Goal: Task Accomplishment & Management: Manage account settings

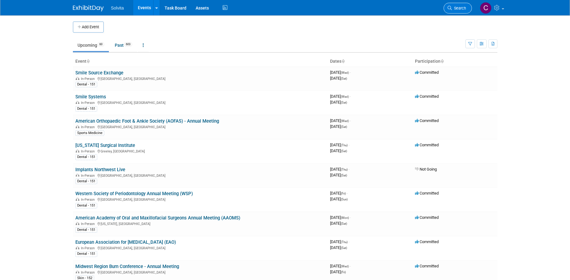
click at [463, 6] on span "Search" at bounding box center [459, 8] width 14 height 5
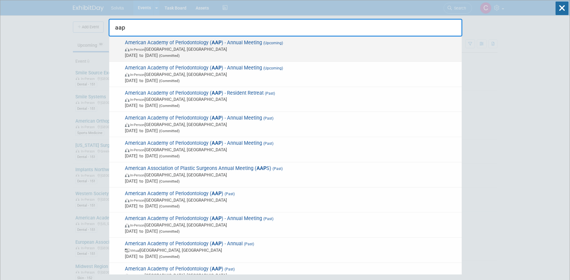
type input "aap"
click at [326, 53] on span "Oct 15, 2025 to Oct 18, 2025 (Committed)" at bounding box center [292, 55] width 334 height 6
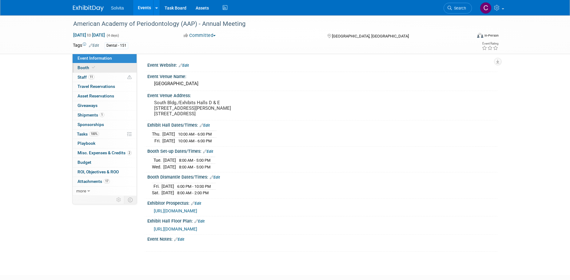
click at [82, 67] on span "Booth" at bounding box center [87, 67] width 19 height 5
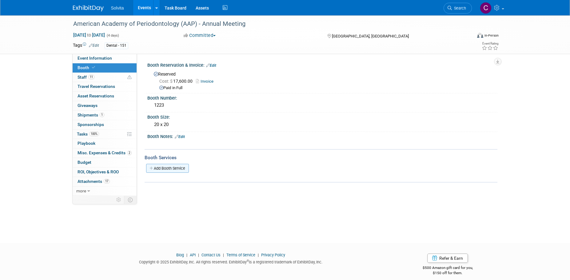
click at [173, 170] on link "Add Booth Service" at bounding box center [167, 168] width 43 height 9
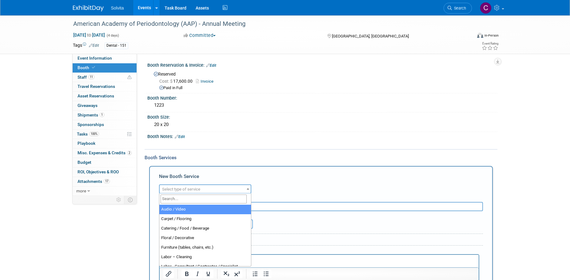
click at [181, 185] on span "Select type of service" at bounding box center [205, 189] width 91 height 9
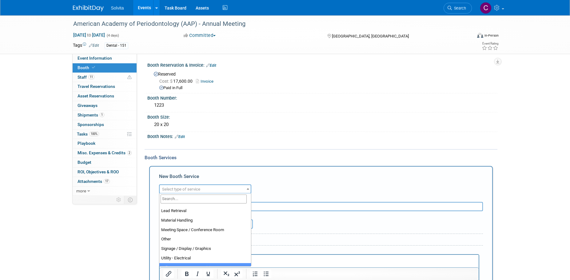
scroll to position [154, 0]
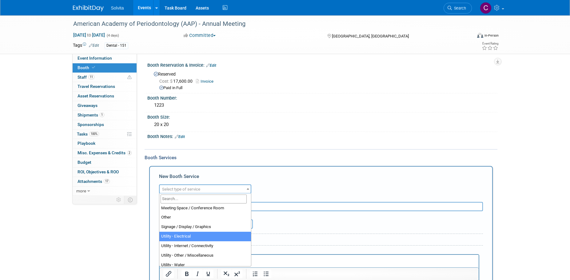
select select "8"
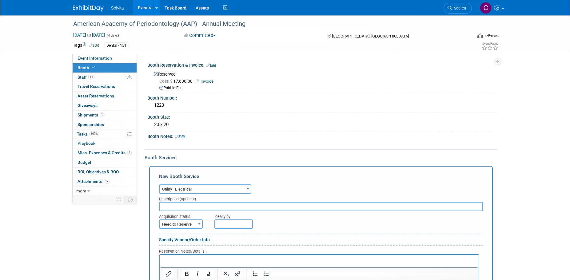
click at [198, 225] on span at bounding box center [199, 224] width 6 height 8
select select "2"
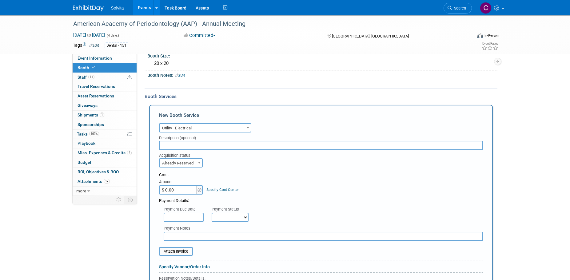
scroll to position [62, 0]
click at [185, 195] on div "Payment Details:" at bounding box center [321, 198] width 324 height 9
click at [185, 190] on input "$ 0.00" at bounding box center [178, 189] width 38 height 9
type input "$ 1,716.05"
click at [231, 218] on select "Not Paid Yet Partially Paid Paid in Full" at bounding box center [230, 217] width 37 height 9
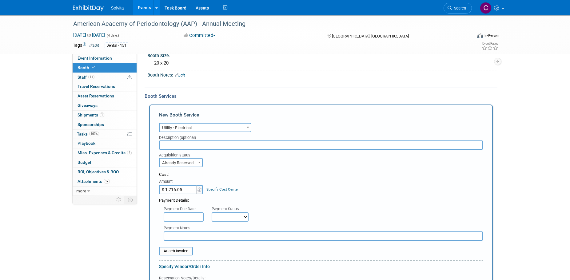
select select "1"
click at [212, 213] on select "Not Paid Yet Partially Paid Paid in Full" at bounding box center [230, 217] width 37 height 9
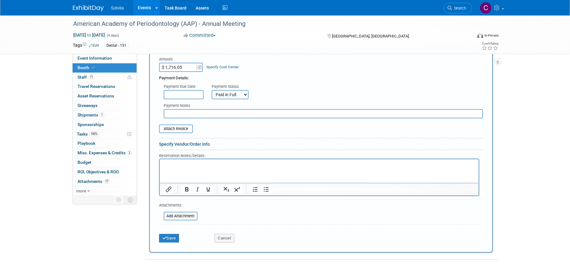
scroll to position [185, 0]
click at [176, 238] on button "Save" at bounding box center [169, 238] width 20 height 9
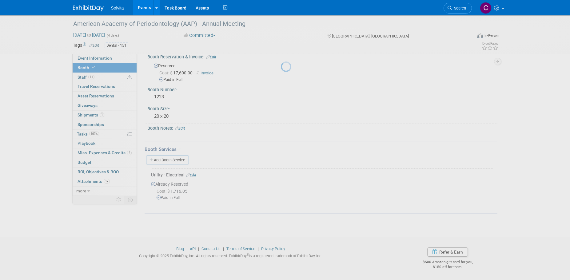
scroll to position [8, 0]
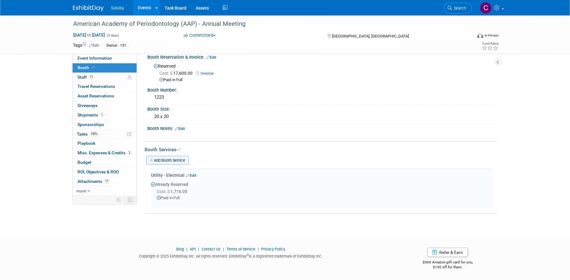
click at [178, 160] on link "Add Booth Service" at bounding box center [167, 160] width 43 height 9
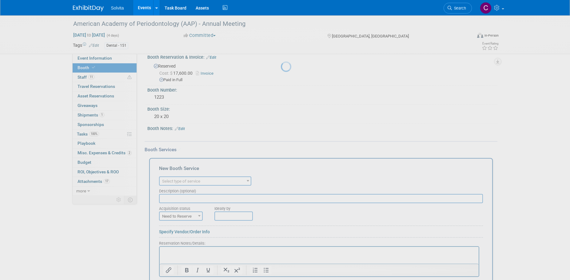
scroll to position [0, 0]
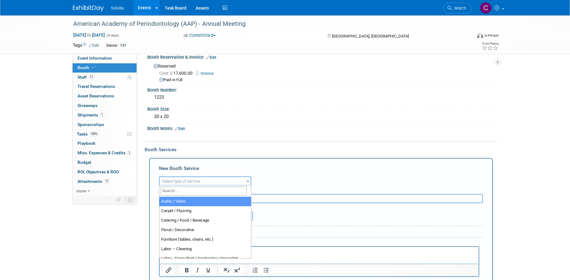
click at [184, 182] on span "Select type of service" at bounding box center [181, 181] width 38 height 5
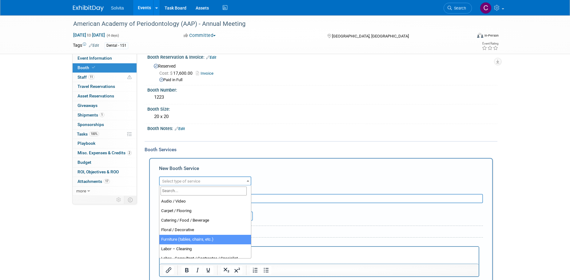
select select "6"
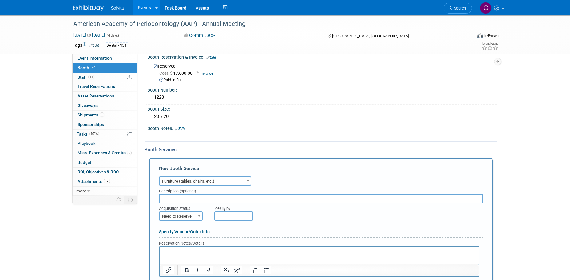
click at [202, 250] on p "Rich Text Area. Press ALT-0 for help." at bounding box center [319, 252] width 312 height 6
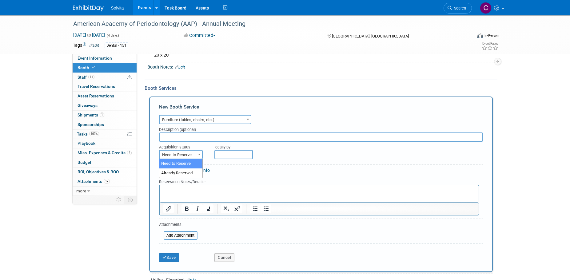
click at [195, 152] on span "Need to Reserve" at bounding box center [181, 155] width 42 height 9
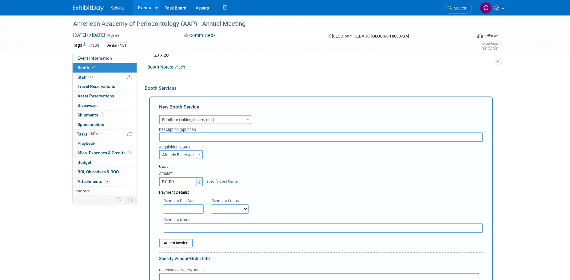
select select "2"
click at [187, 181] on input "$ 0.00" at bounding box center [178, 181] width 38 height 9
type input "$ 1,980.89"
click at [221, 210] on select "Not Paid Yet Partially Paid Paid in Full" at bounding box center [230, 209] width 37 height 9
select select "1"
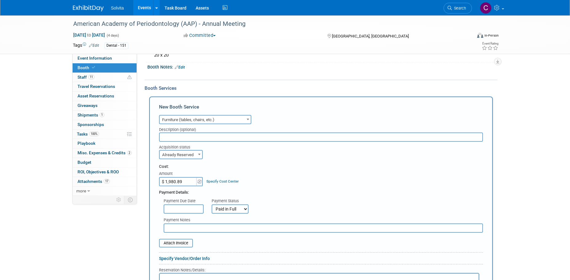
click at [212, 205] on select "Not Paid Yet Partially Paid Paid in Full" at bounding box center [230, 209] width 37 height 9
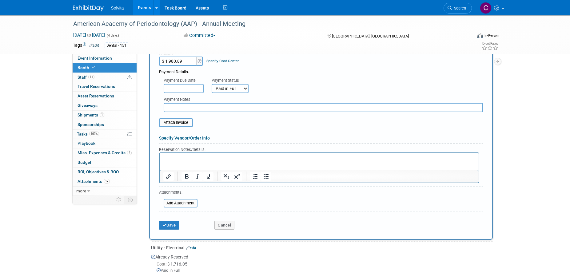
scroll to position [193, 0]
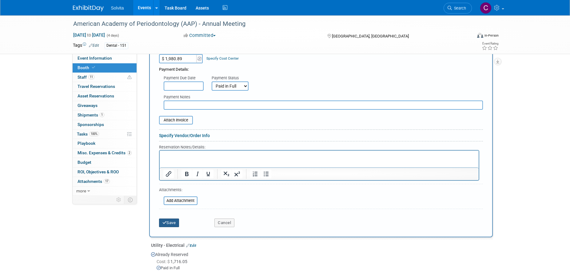
click at [173, 221] on button "Save" at bounding box center [169, 223] width 20 height 9
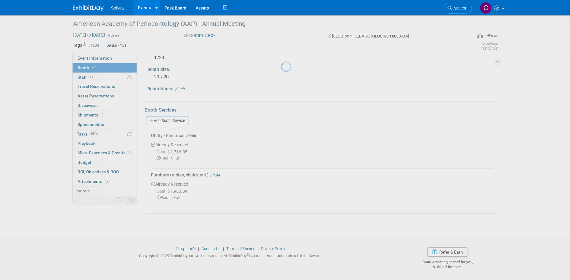
scroll to position [47, 0]
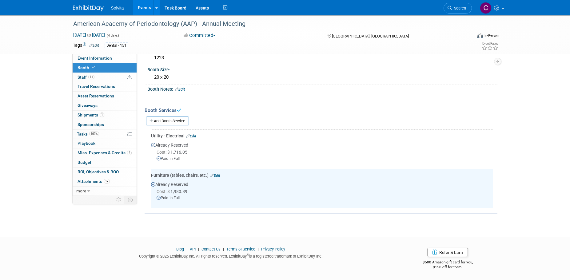
drag, startPoint x: 176, startPoint y: 119, endPoint x: 187, endPoint y: 128, distance: 14.4
click at [176, 119] on link "Add Booth Service" at bounding box center [167, 121] width 43 height 9
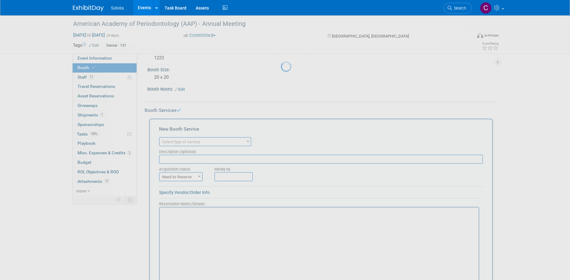
scroll to position [0, 0]
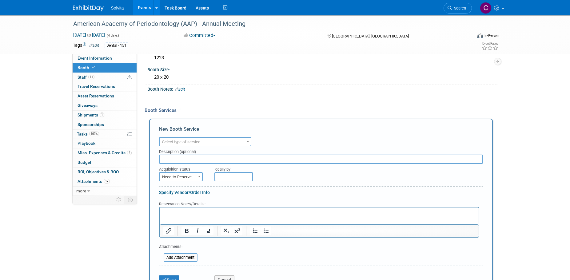
click at [198, 143] on span "Select type of service" at bounding box center [181, 142] width 38 height 5
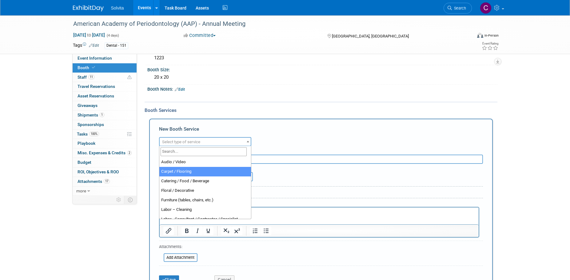
select select "4"
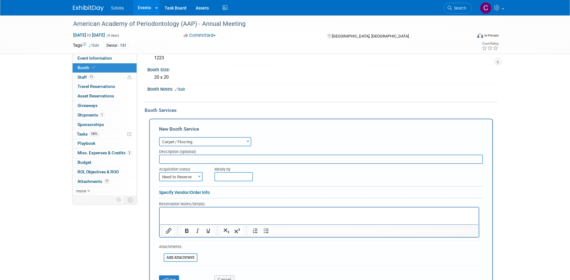
click at [201, 177] on span at bounding box center [199, 177] width 6 height 8
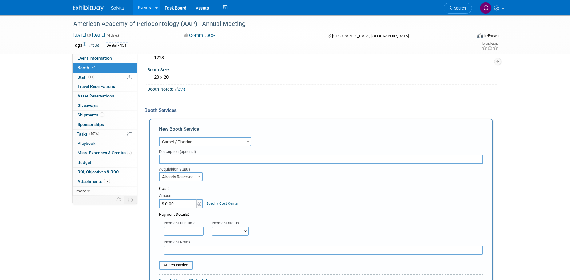
select select "2"
click at [185, 205] on input "$ 0.00" at bounding box center [178, 203] width 38 height 9
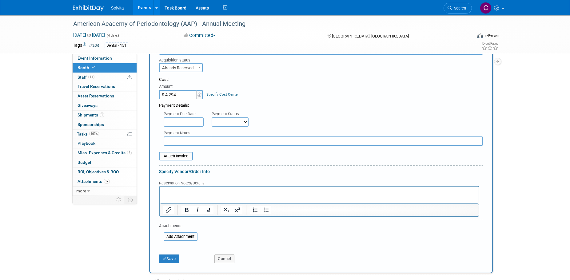
scroll to position [170, 0]
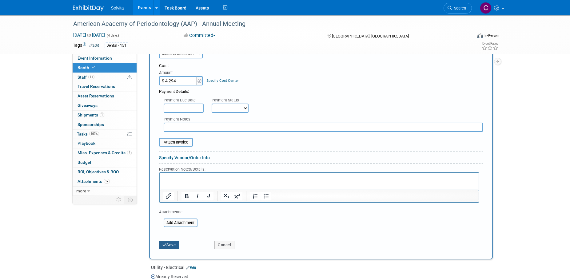
type input "$ 4,294.00"
click at [176, 244] on button "Save" at bounding box center [169, 245] width 20 height 9
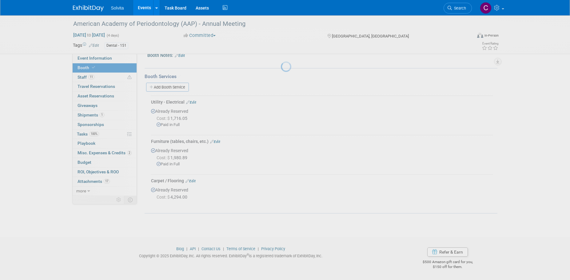
scroll to position [81, 0]
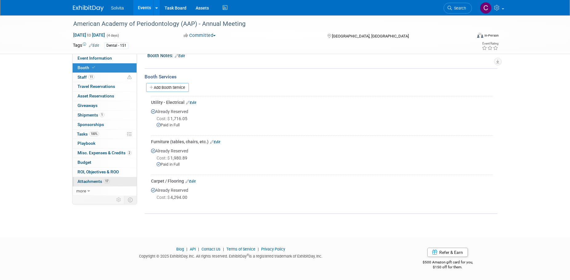
click at [95, 181] on span "Attachments 17" at bounding box center [94, 181] width 32 height 5
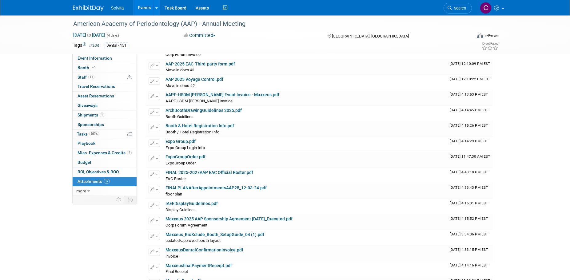
scroll to position [101, 0]
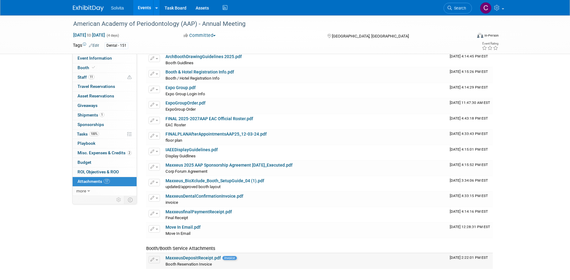
click at [178, 258] on link "MaxxeusDepositReceipt.pdf" at bounding box center [193, 258] width 55 height 5
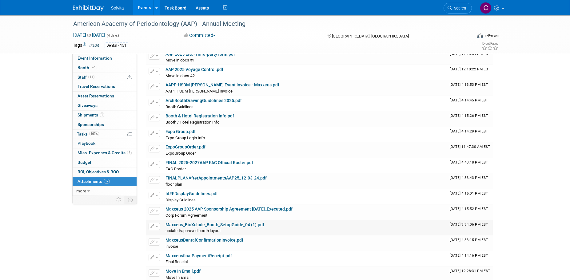
scroll to position [0, 0]
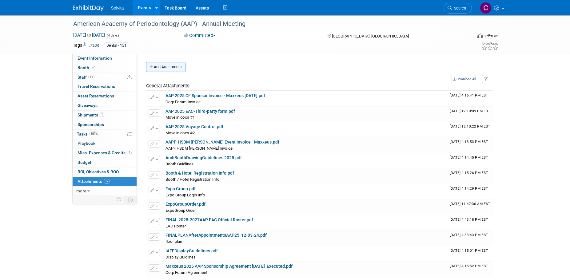
click at [156, 62] on button "Add Attachment" at bounding box center [165, 67] width 39 height 10
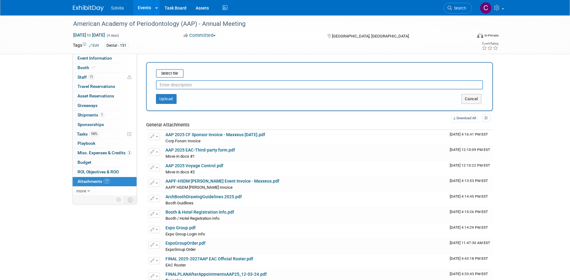
click at [203, 85] on input "text" at bounding box center [319, 84] width 327 height 9
type input "The Expo Group - Furniture, Carpet, Electrical"
click at [173, 70] on input "file" at bounding box center [146, 73] width 73 height 7
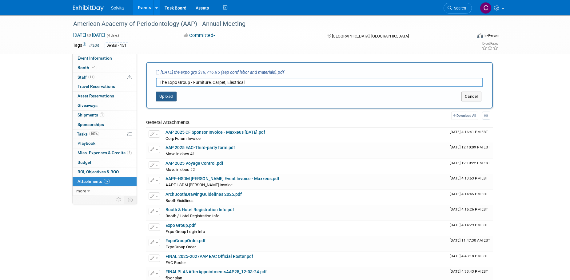
click at [167, 94] on button "Upload" at bounding box center [166, 97] width 21 height 10
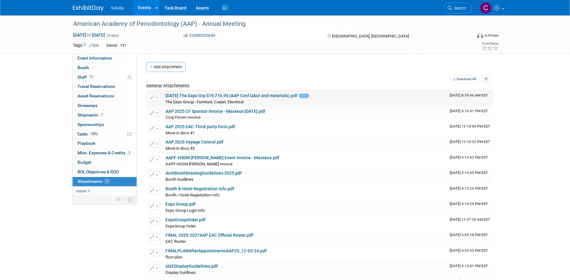
drag, startPoint x: 262, startPoint y: 94, endPoint x: 155, endPoint y: 99, distance: 107.2
click at [155, 99] on button "button" at bounding box center [154, 97] width 11 height 7
